Goal: Transaction & Acquisition: Purchase product/service

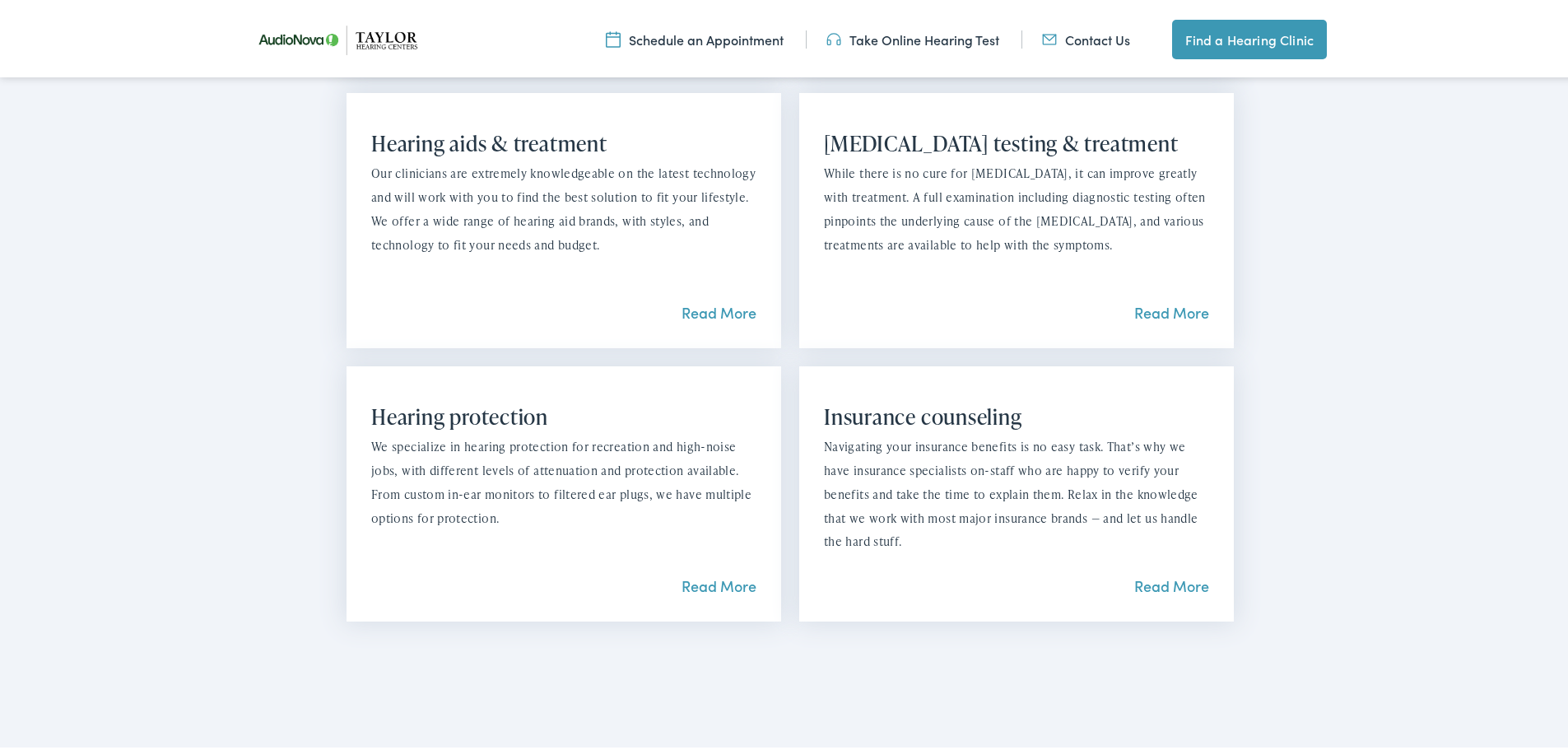
scroll to position [1729, 0]
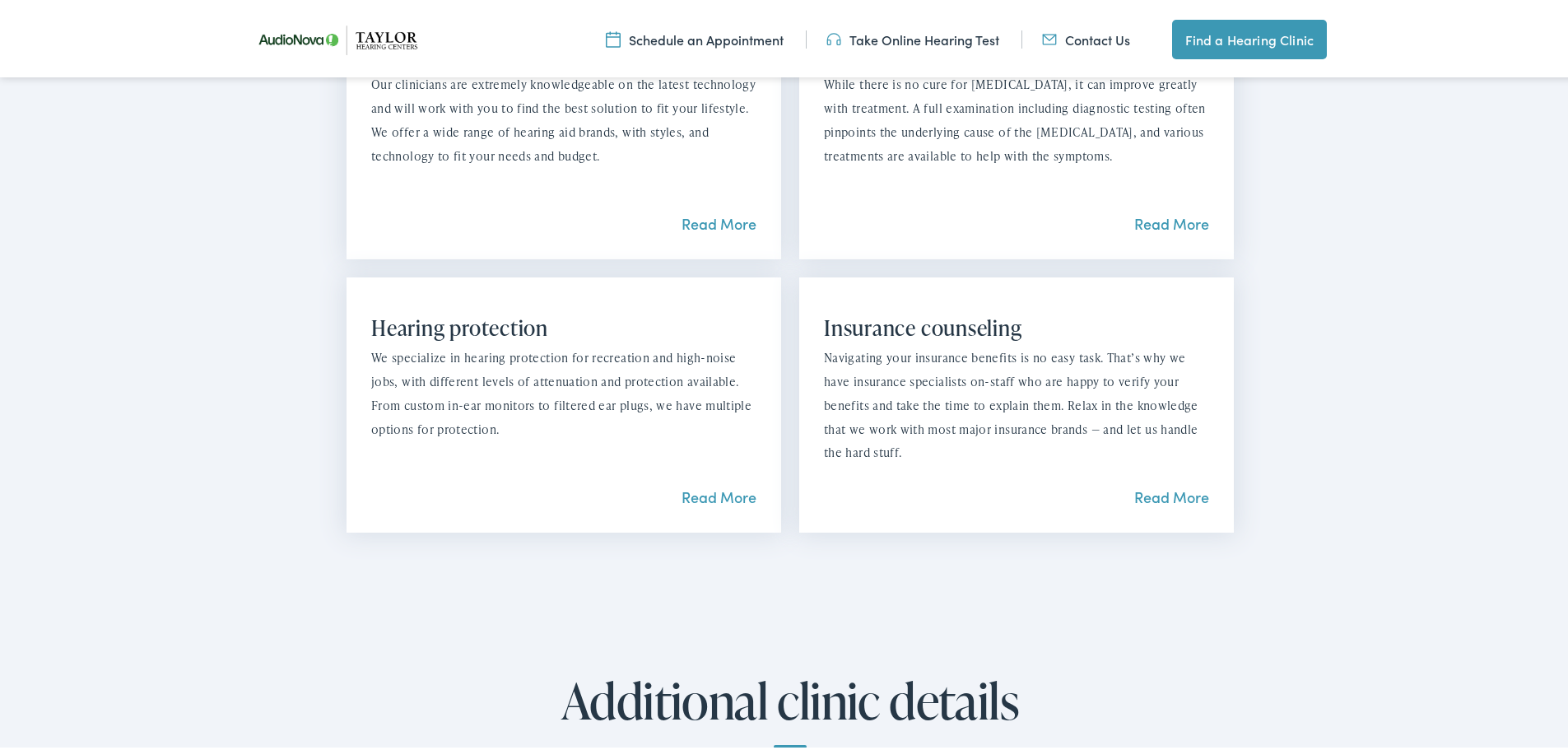
click at [1168, 484] on link "Read More" at bounding box center [1171, 494] width 75 height 21
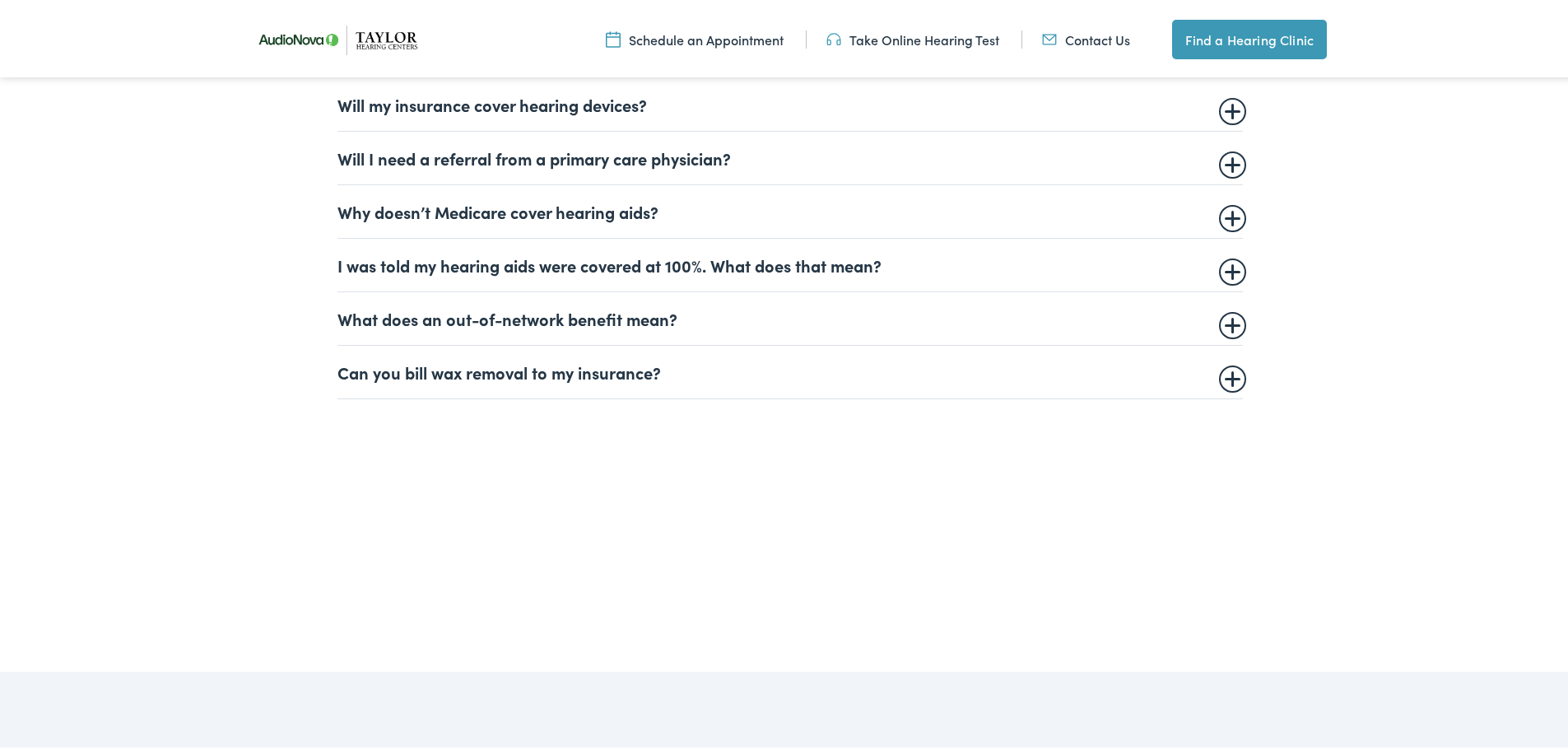
scroll to position [1317, 0]
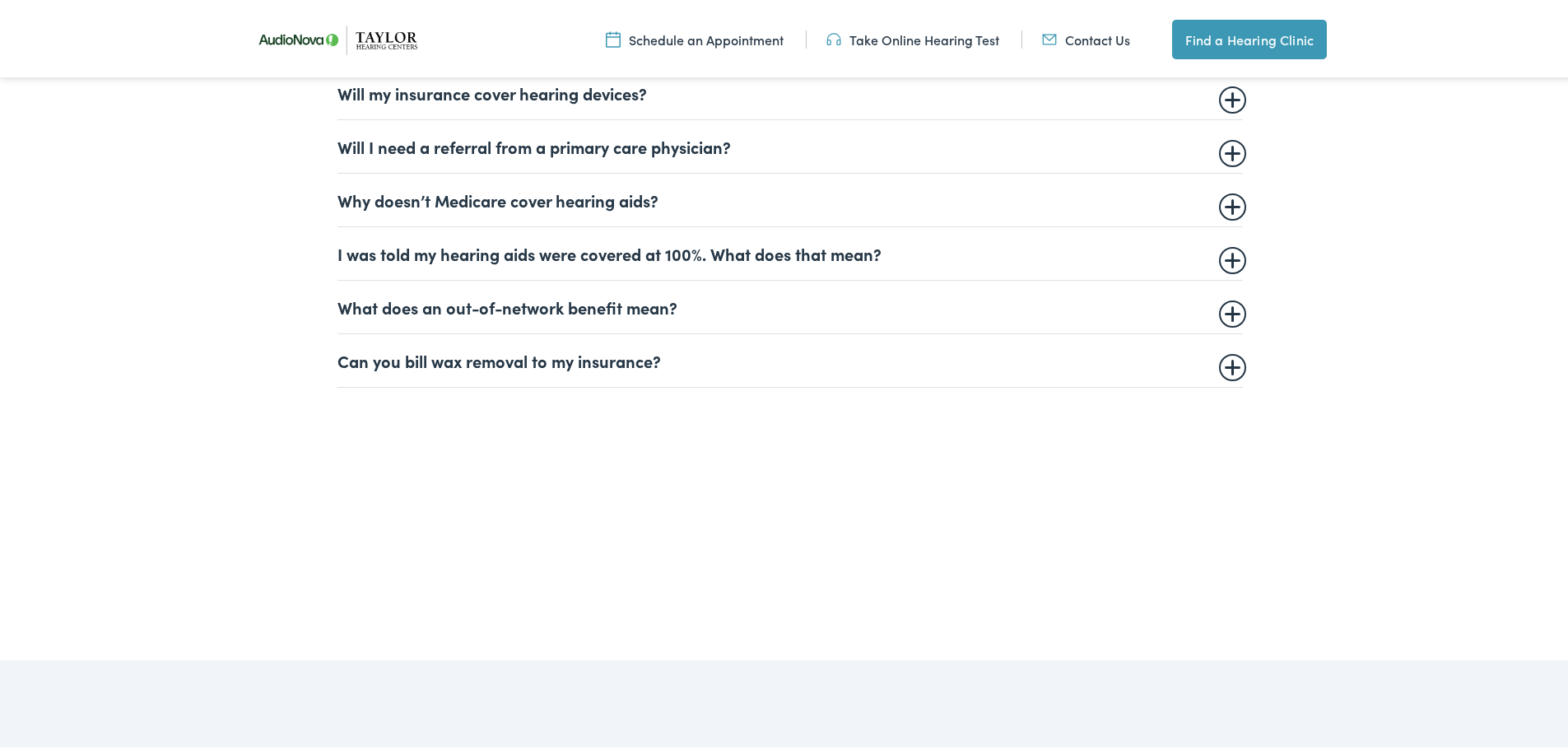
click at [609, 364] on summary "Can you bill wax removal to my insurance?" at bounding box center [790, 357] width 905 height 20
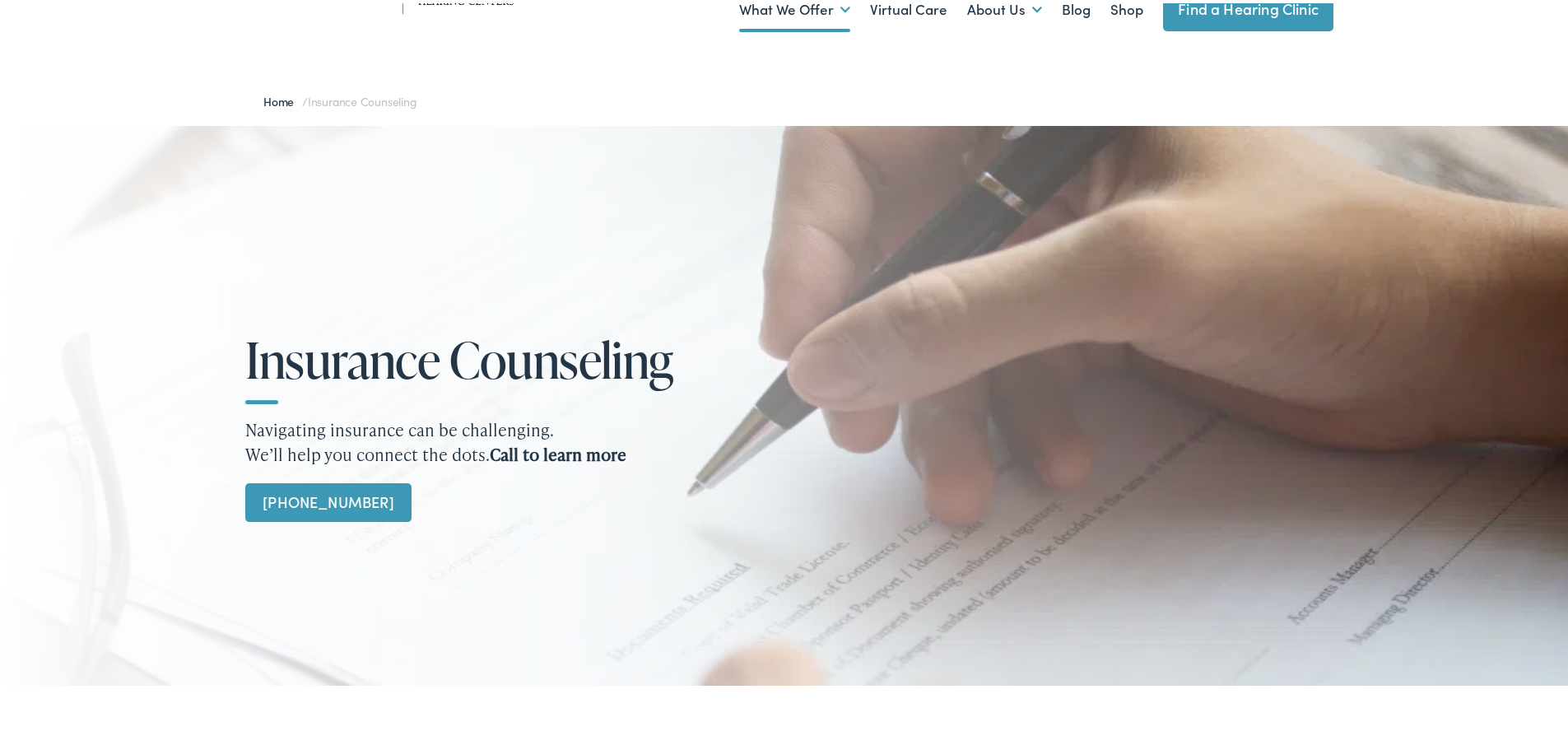
scroll to position [0, 0]
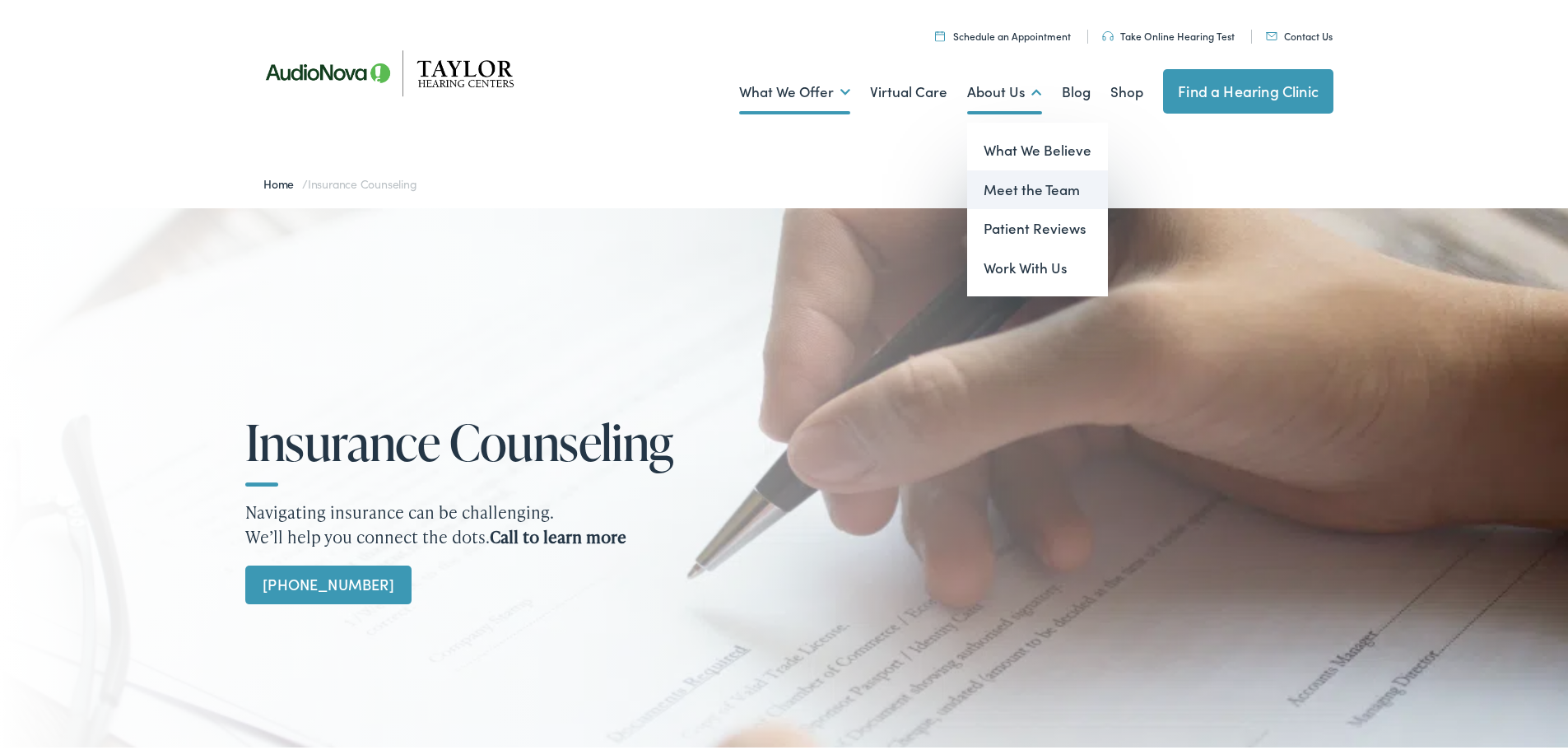
click at [1010, 192] on link "Meet the Team" at bounding box center [1037, 186] width 141 height 39
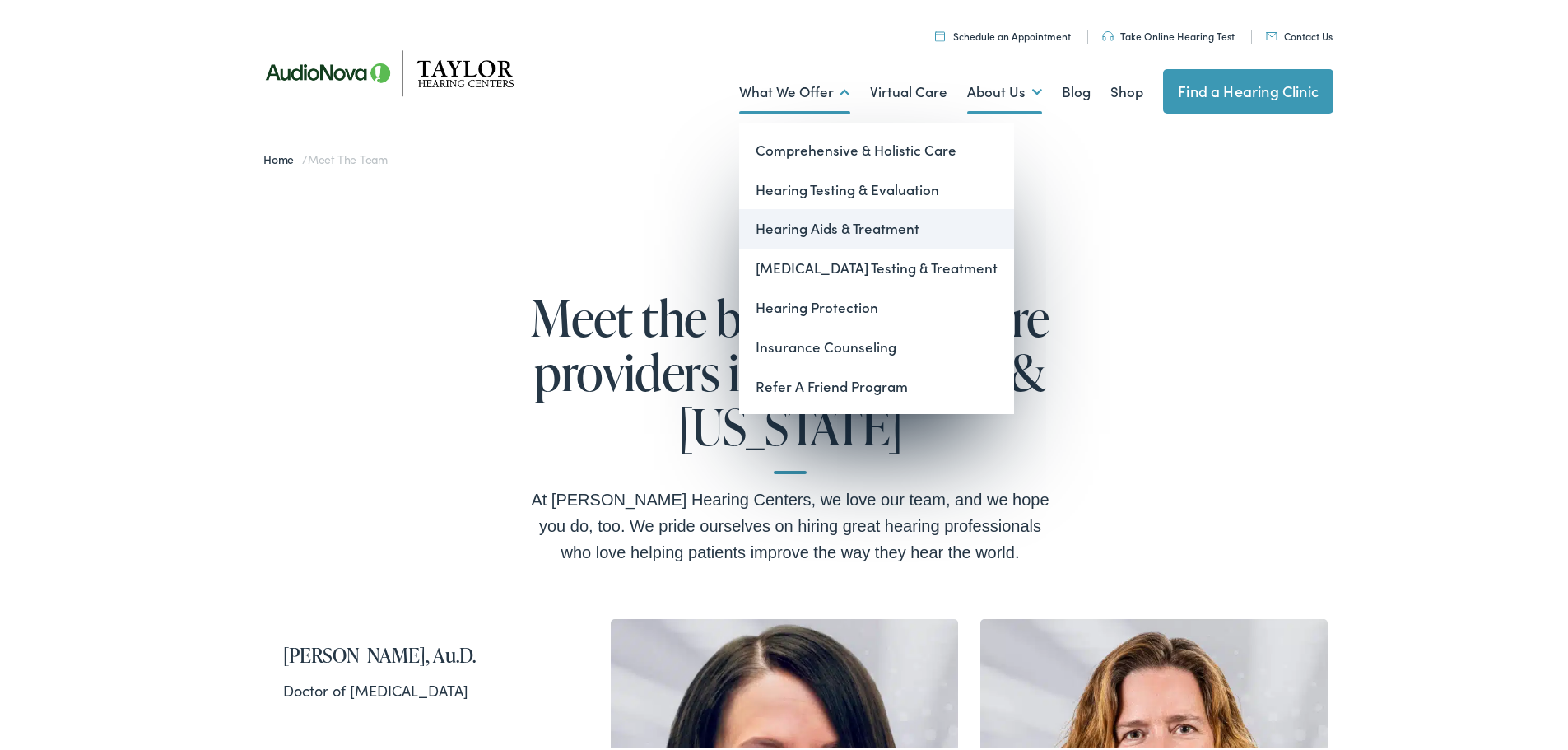
click at [824, 224] on link "Hearing Aids & Treatment" at bounding box center [876, 225] width 275 height 39
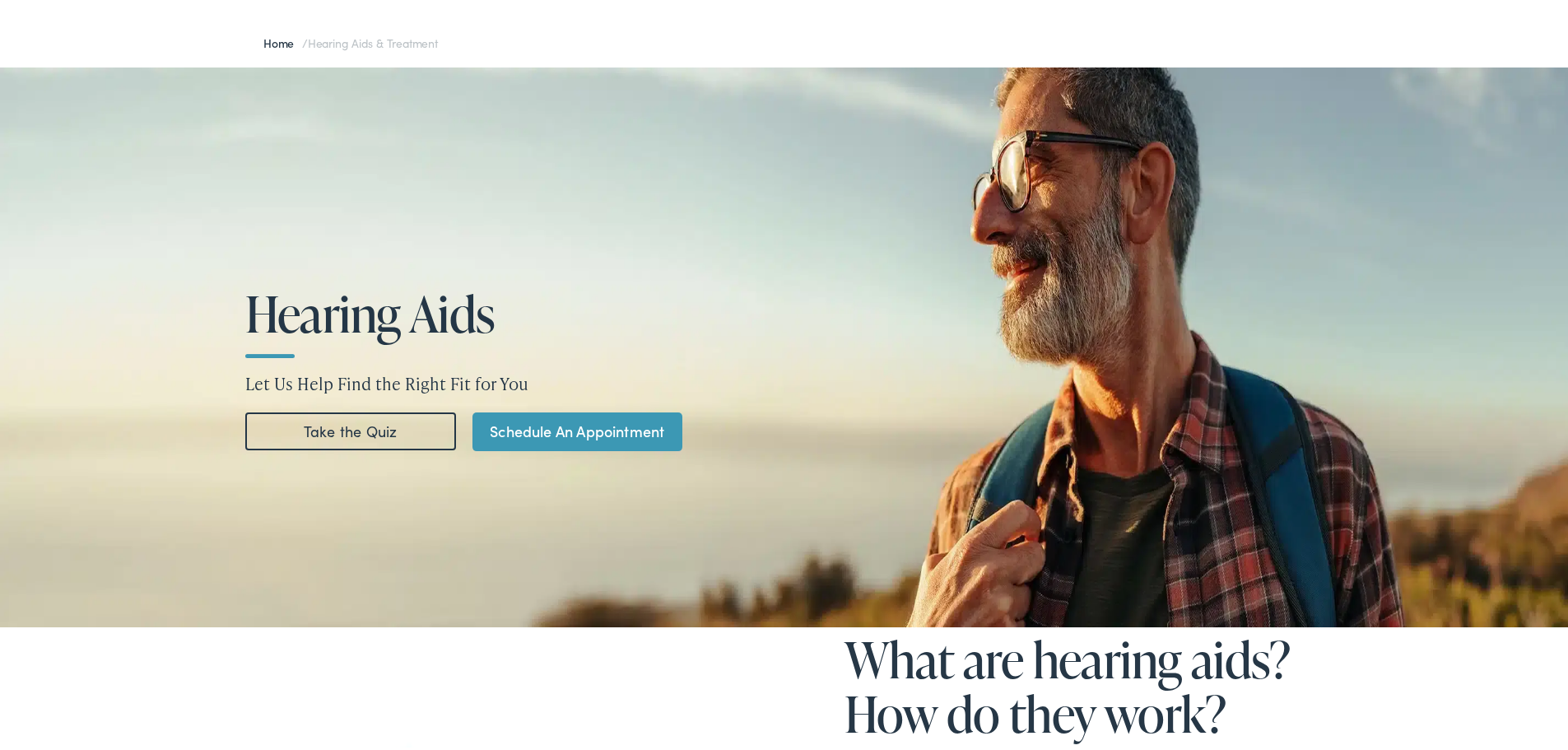
scroll to position [247, 0]
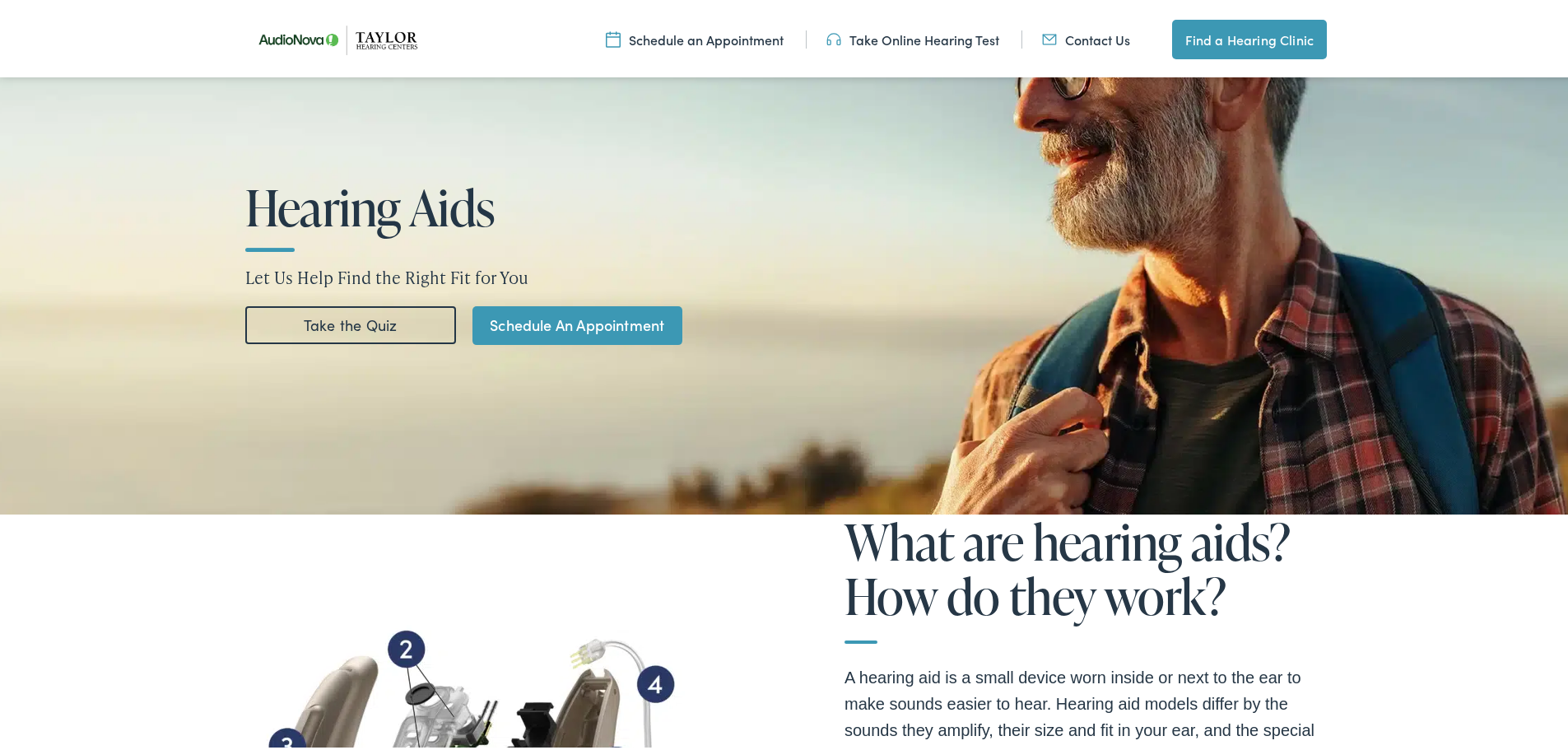
click at [362, 327] on link "Take the Quiz" at bounding box center [351, 322] width 210 height 38
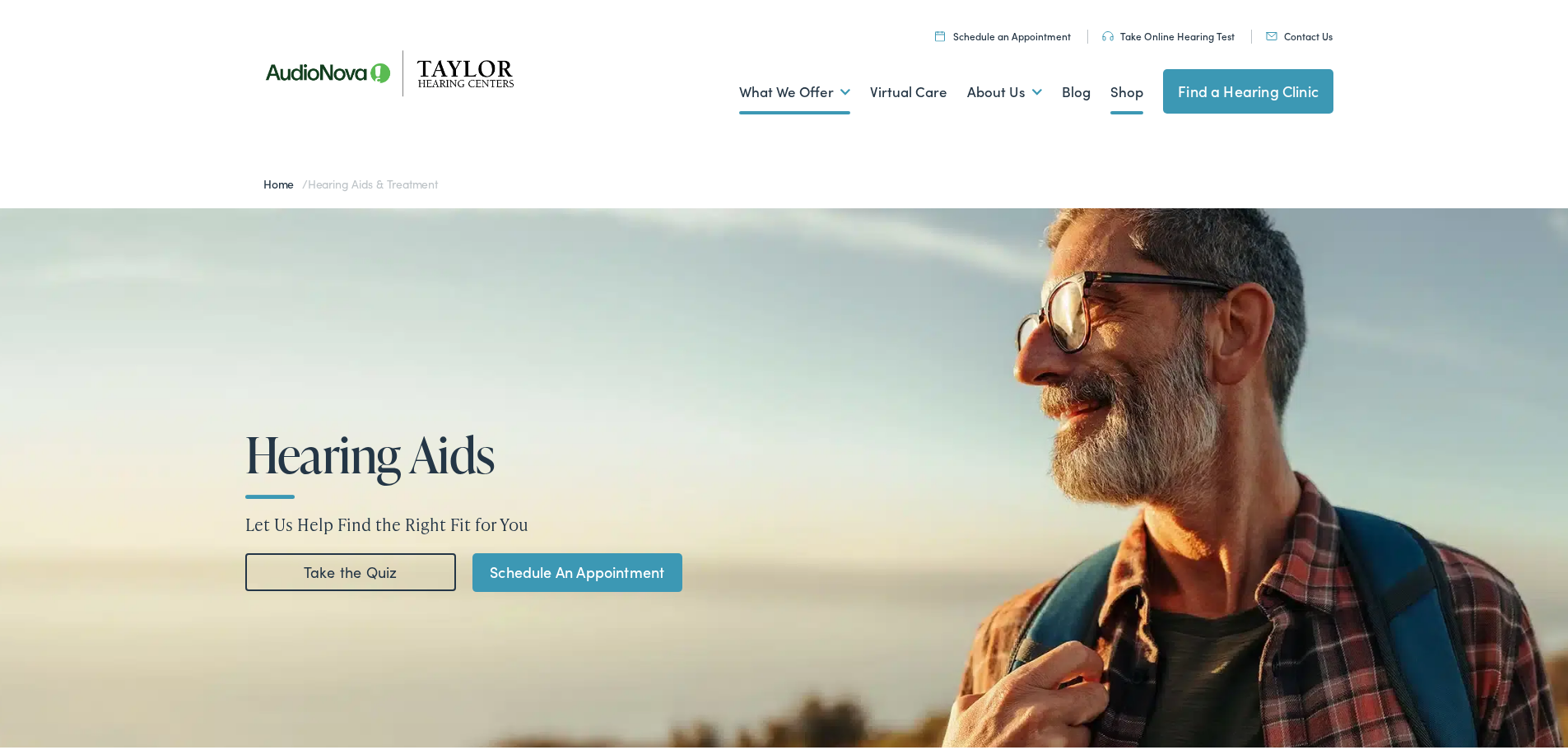
click at [1120, 89] on link "Shop" at bounding box center [1126, 89] width 33 height 61
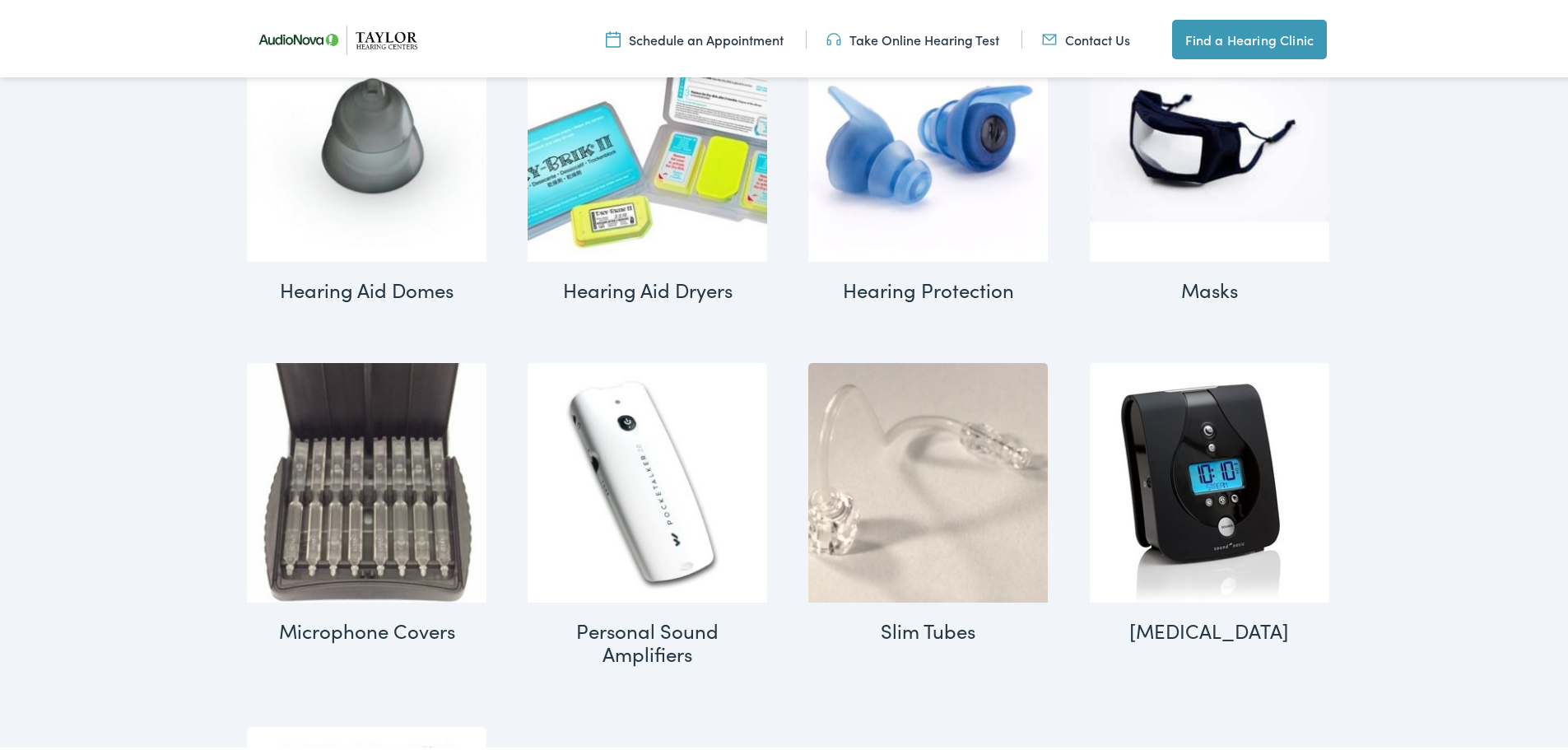
scroll to position [1647, 0]
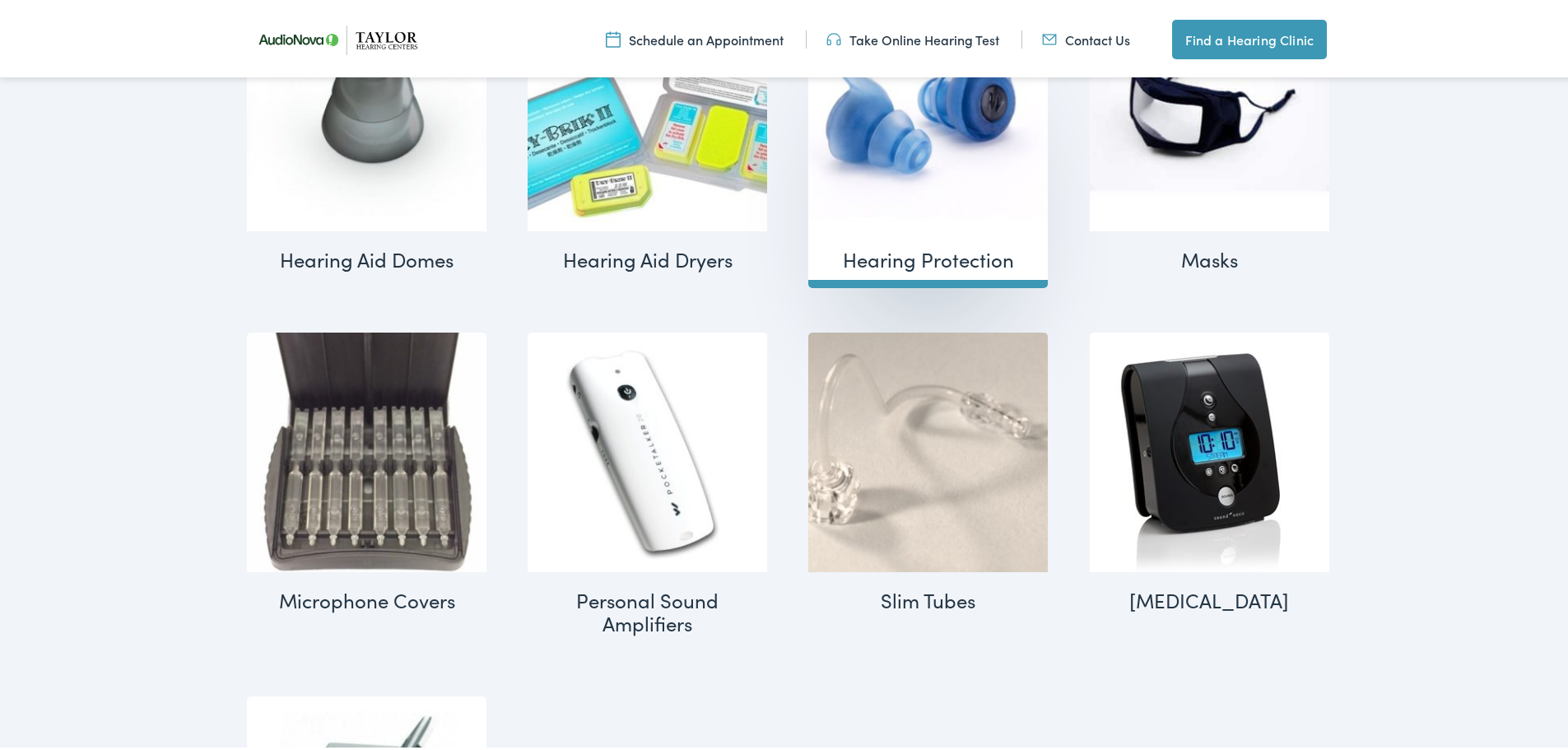
click at [921, 251] on h2 "Hearing Protection (7)" at bounding box center [928, 256] width 240 height 57
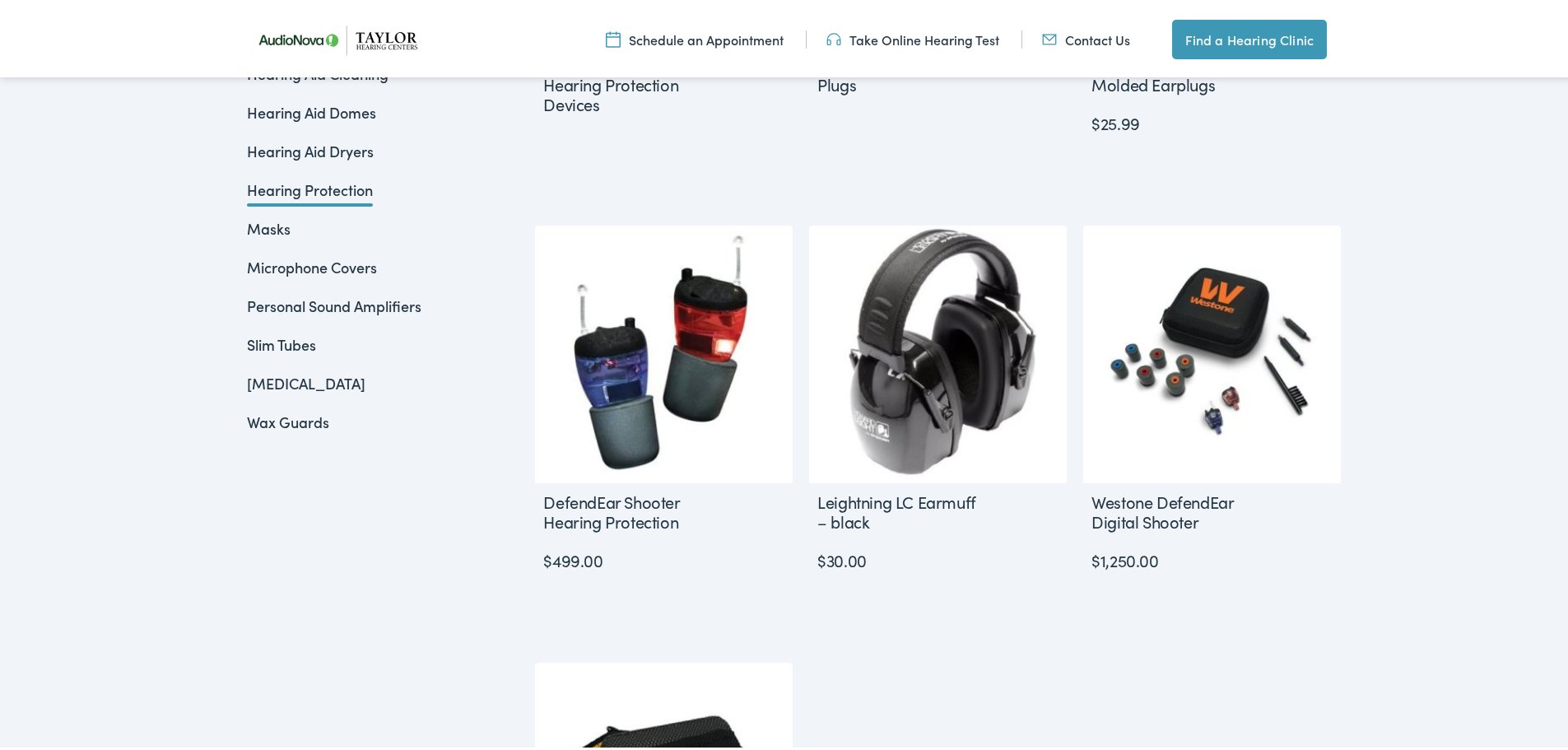
scroll to position [739, 0]
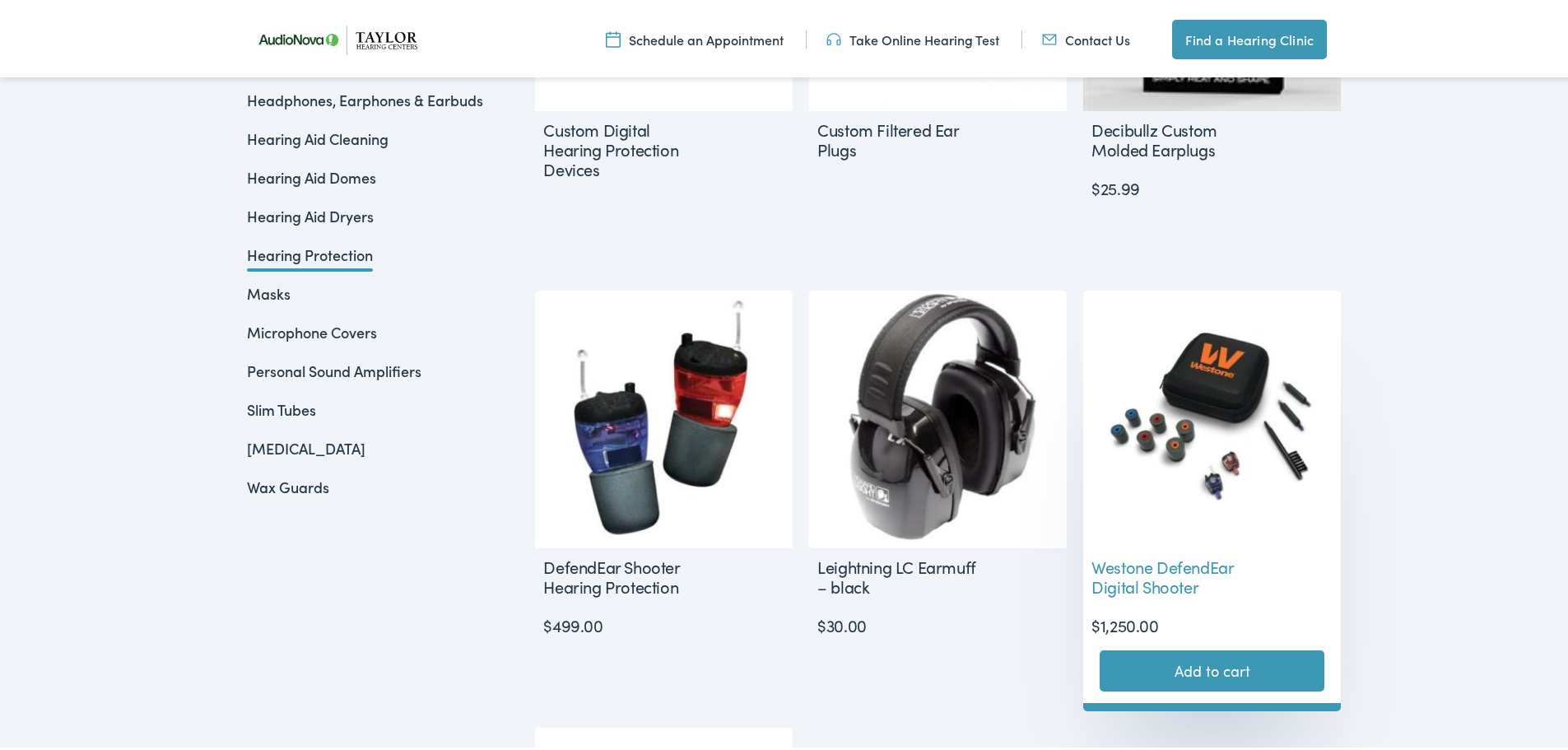
click at [1156, 571] on h2 "Westone DefendEar Digital Shooter" at bounding box center [1171, 573] width 175 height 56
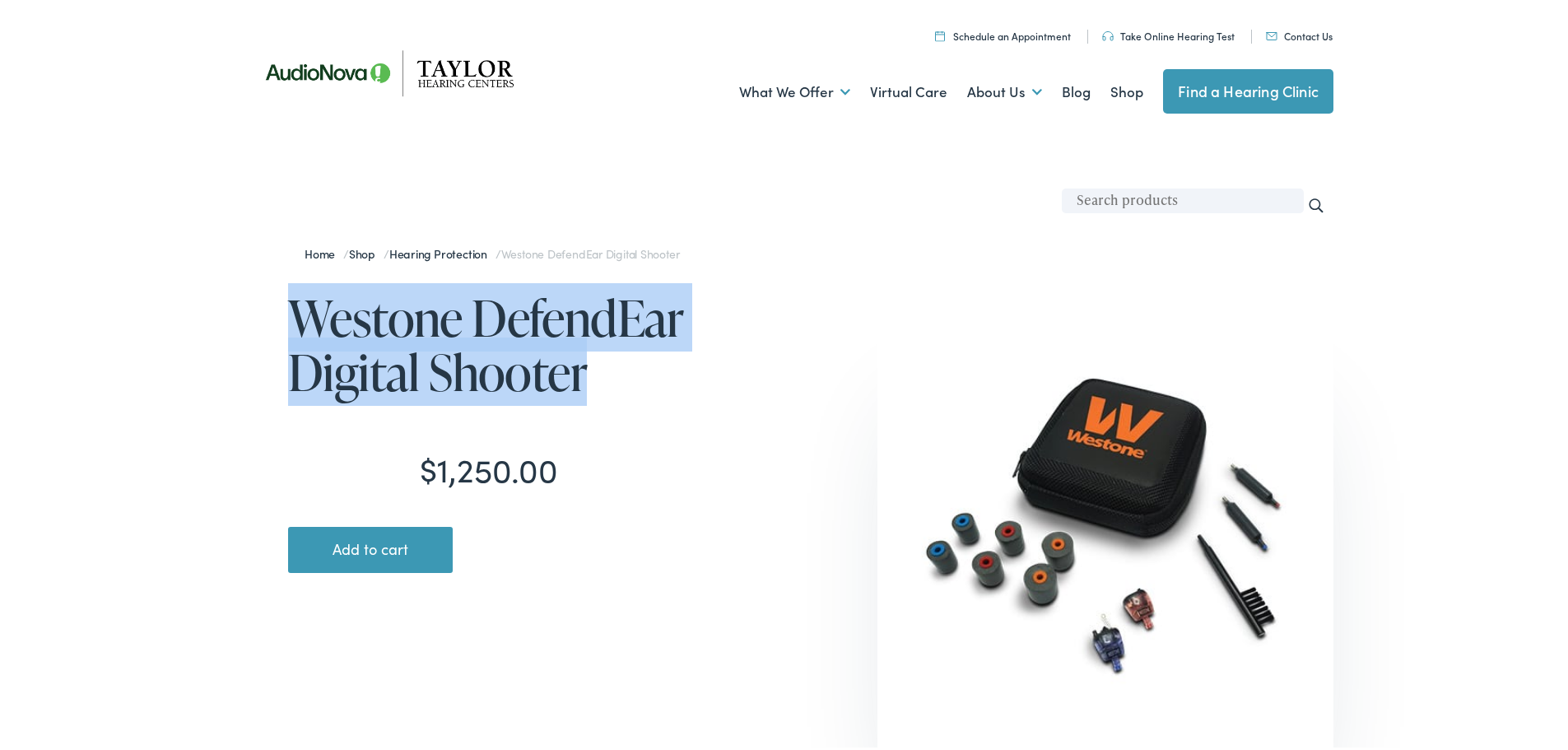
drag, startPoint x: 264, startPoint y: 306, endPoint x: 727, endPoint y: 374, distance: 468.0
click at [727, 374] on div "$ 1,250.00 Westone DefendEar Digital Shooter Westone DefendEar Digital Shooter …" at bounding box center [518, 437] width 544 height 324
